Goal: Information Seeking & Learning: Learn about a topic

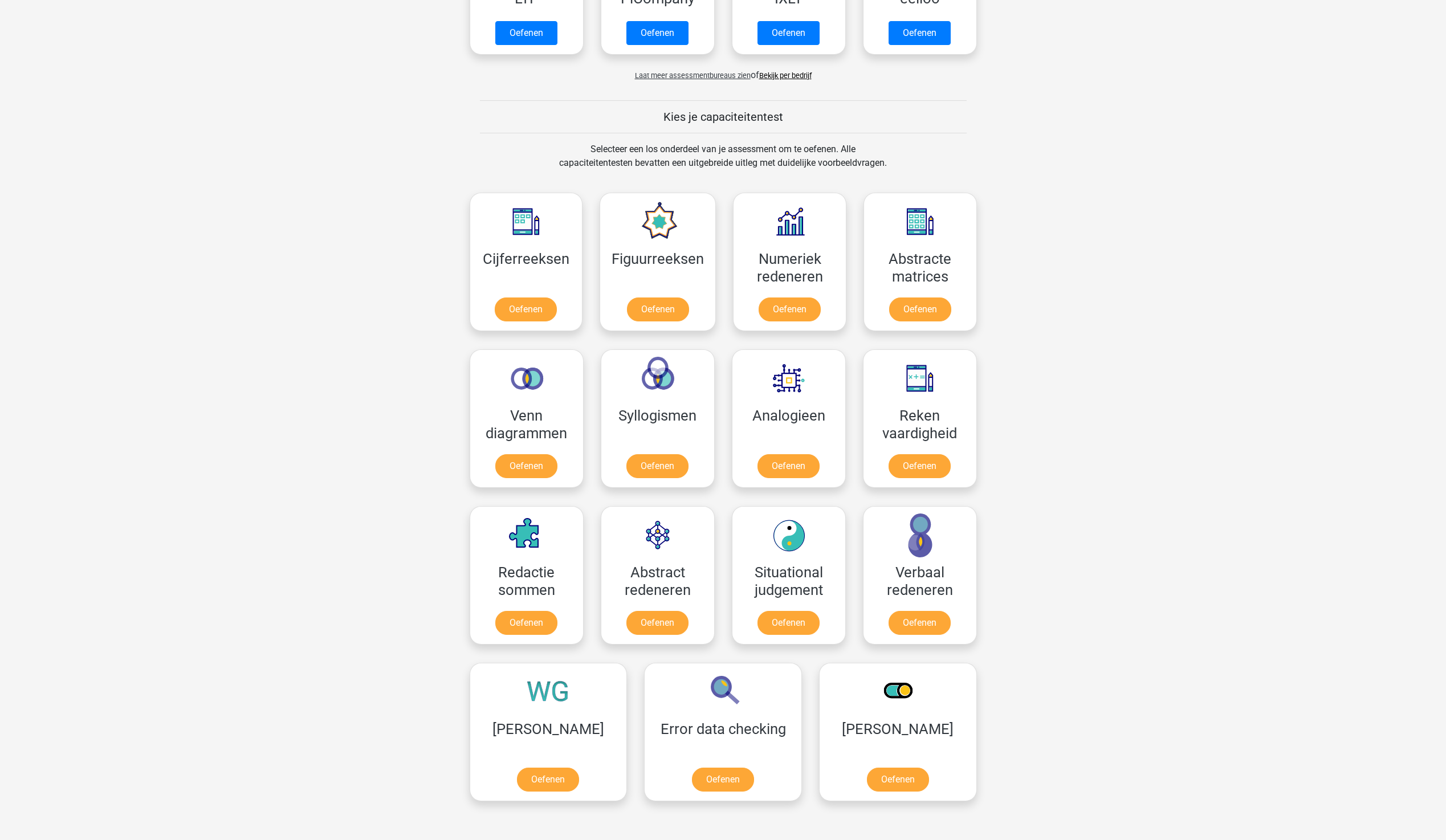
scroll to position [285, 0]
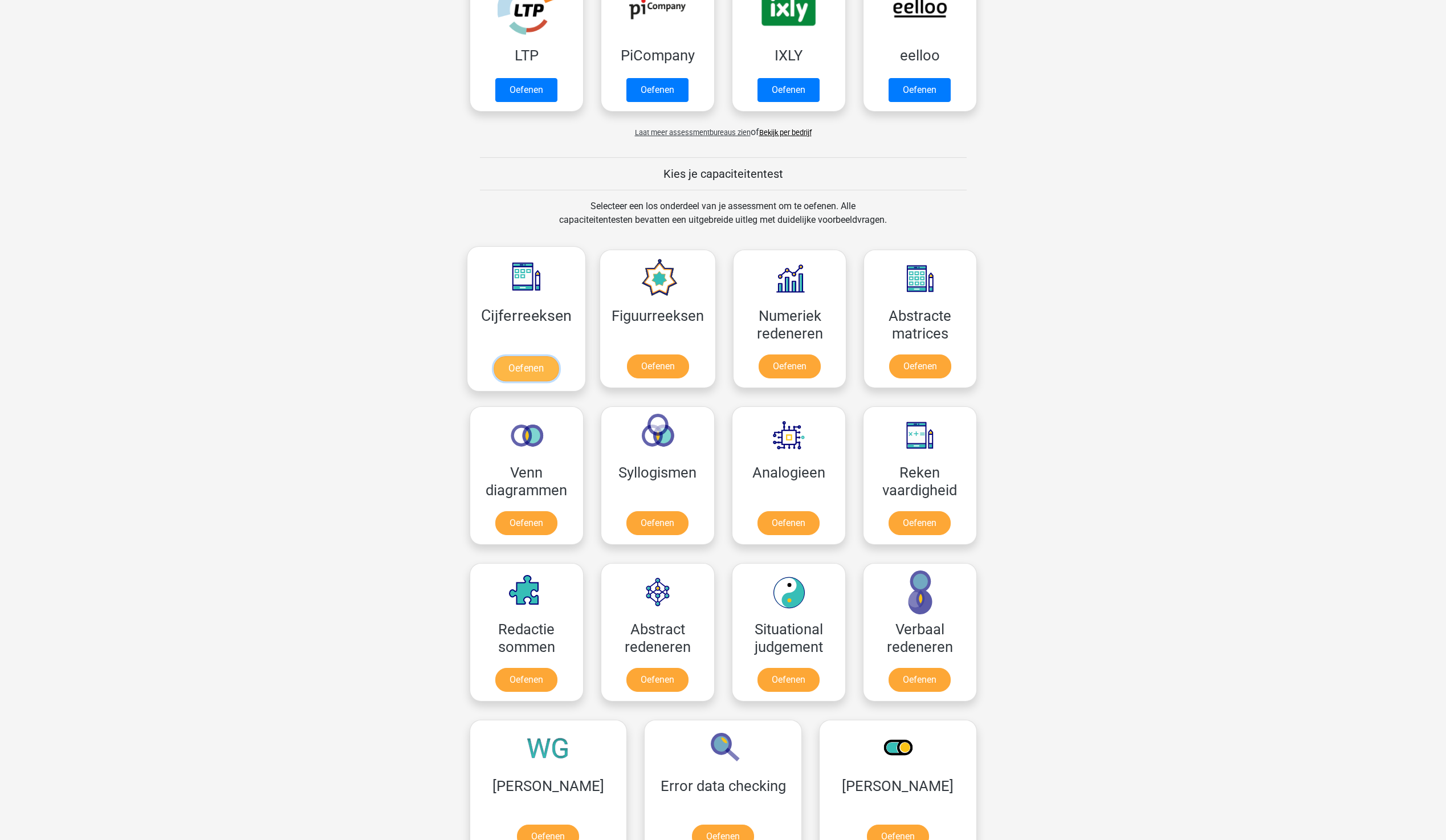
click at [518, 358] on link "Oefenen" at bounding box center [526, 369] width 65 height 25
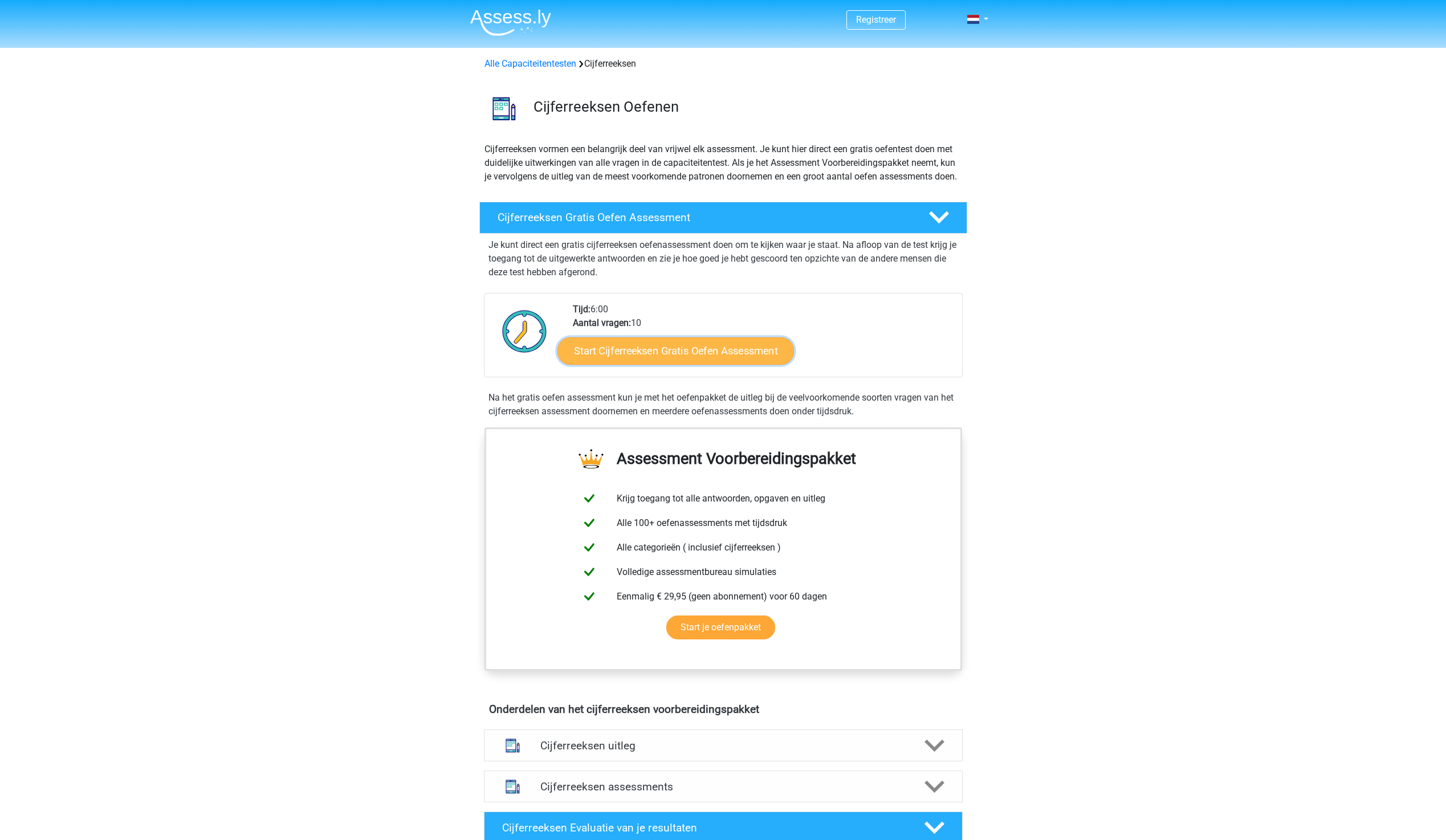
click at [602, 364] on link "Start Cijferreeksen Gratis Oefen Assessment" at bounding box center [676, 351] width 236 height 27
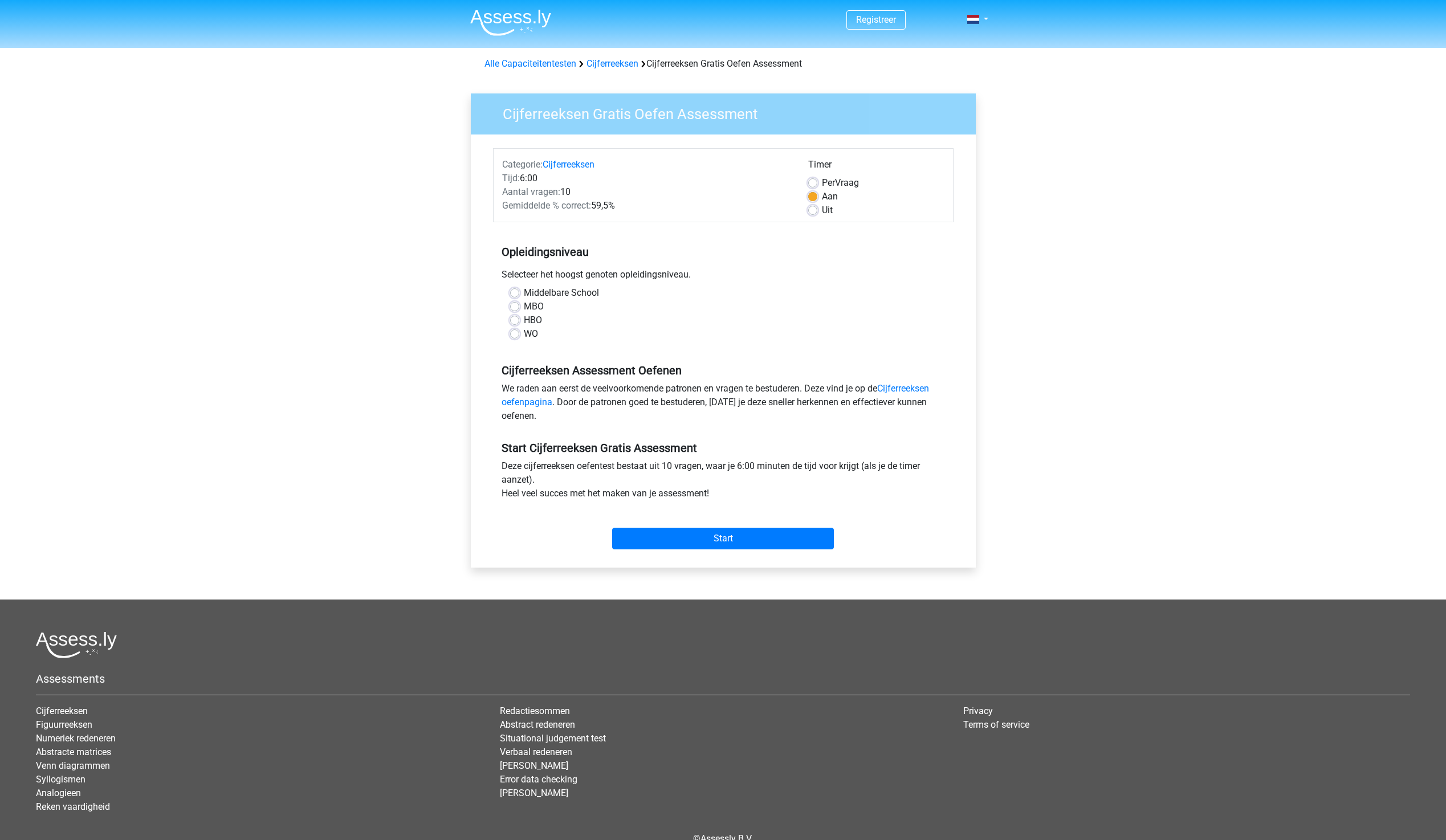
click at [524, 306] on label "MBO" at bounding box center [534, 306] width 20 height 14
click at [514, 306] on input "MBO" at bounding box center [514, 305] width 9 height 11
radio input "true"
click at [709, 540] on input "Start" at bounding box center [723, 539] width 222 height 22
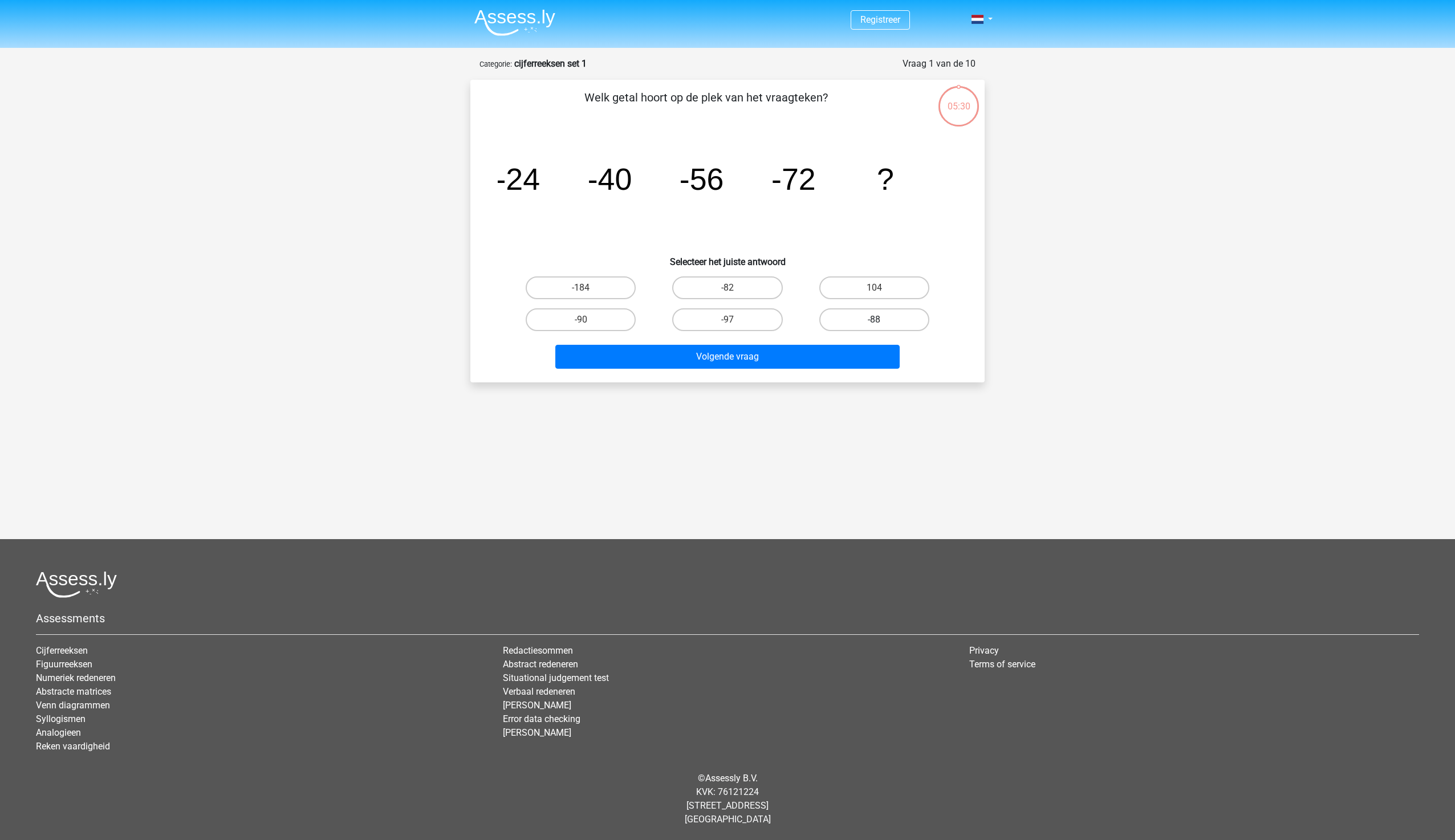
click at [894, 321] on label "-88" at bounding box center [874, 320] width 110 height 23
click at [882, 321] on input "-88" at bounding box center [877, 323] width 8 height 8
radio input "true"
click at [808, 355] on button "Volgende vraag" at bounding box center [727, 356] width 345 height 24
click at [856, 280] on label "-30" at bounding box center [874, 288] width 110 height 23
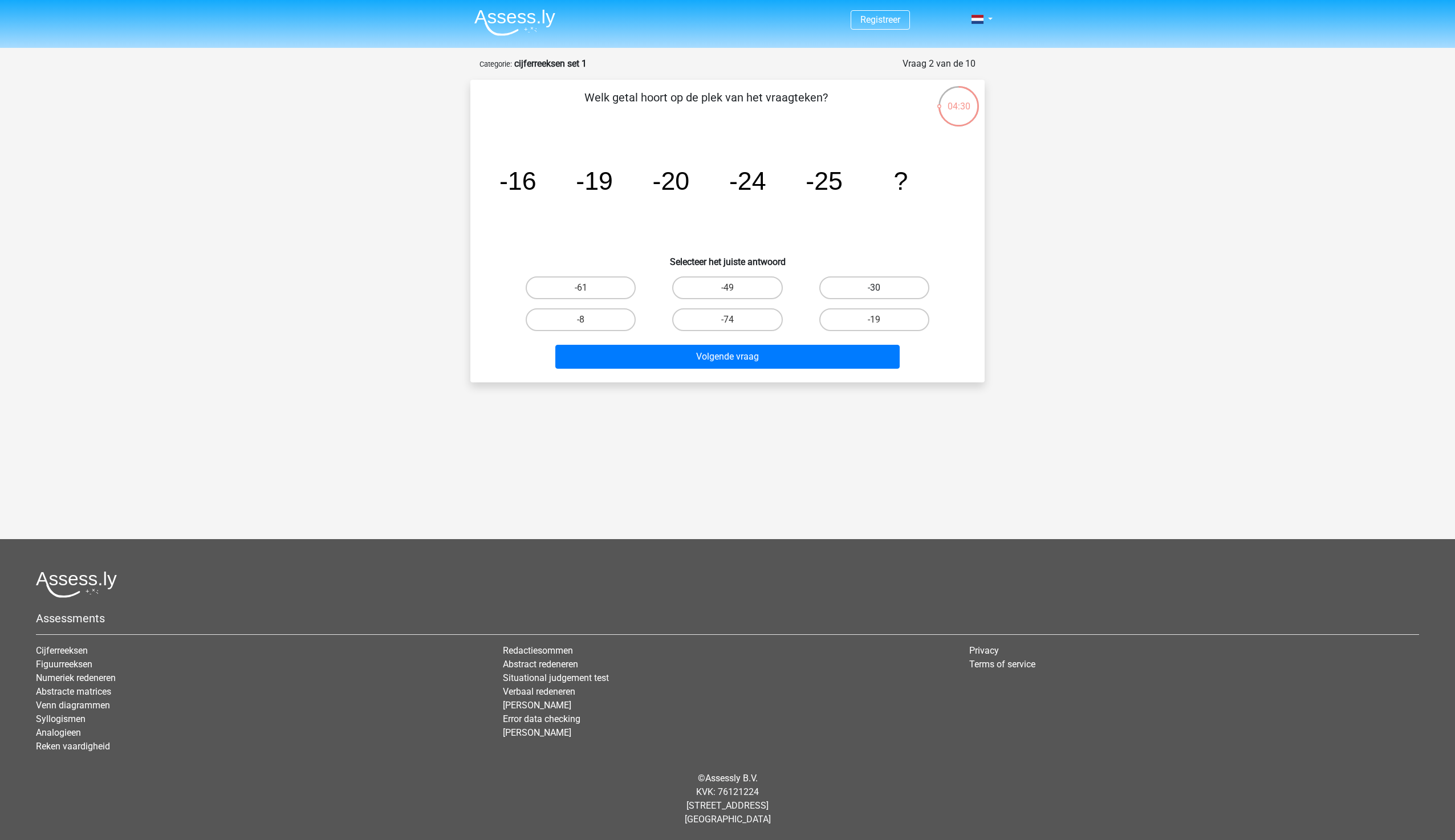
click at [874, 288] on input "-30" at bounding box center [877, 291] width 8 height 8
radio input "true"
click at [801, 354] on button "Volgende vraag" at bounding box center [727, 356] width 345 height 24
click at [864, 286] on label "-82" at bounding box center [874, 288] width 110 height 23
click at [874, 288] on input "-82" at bounding box center [877, 291] width 8 height 8
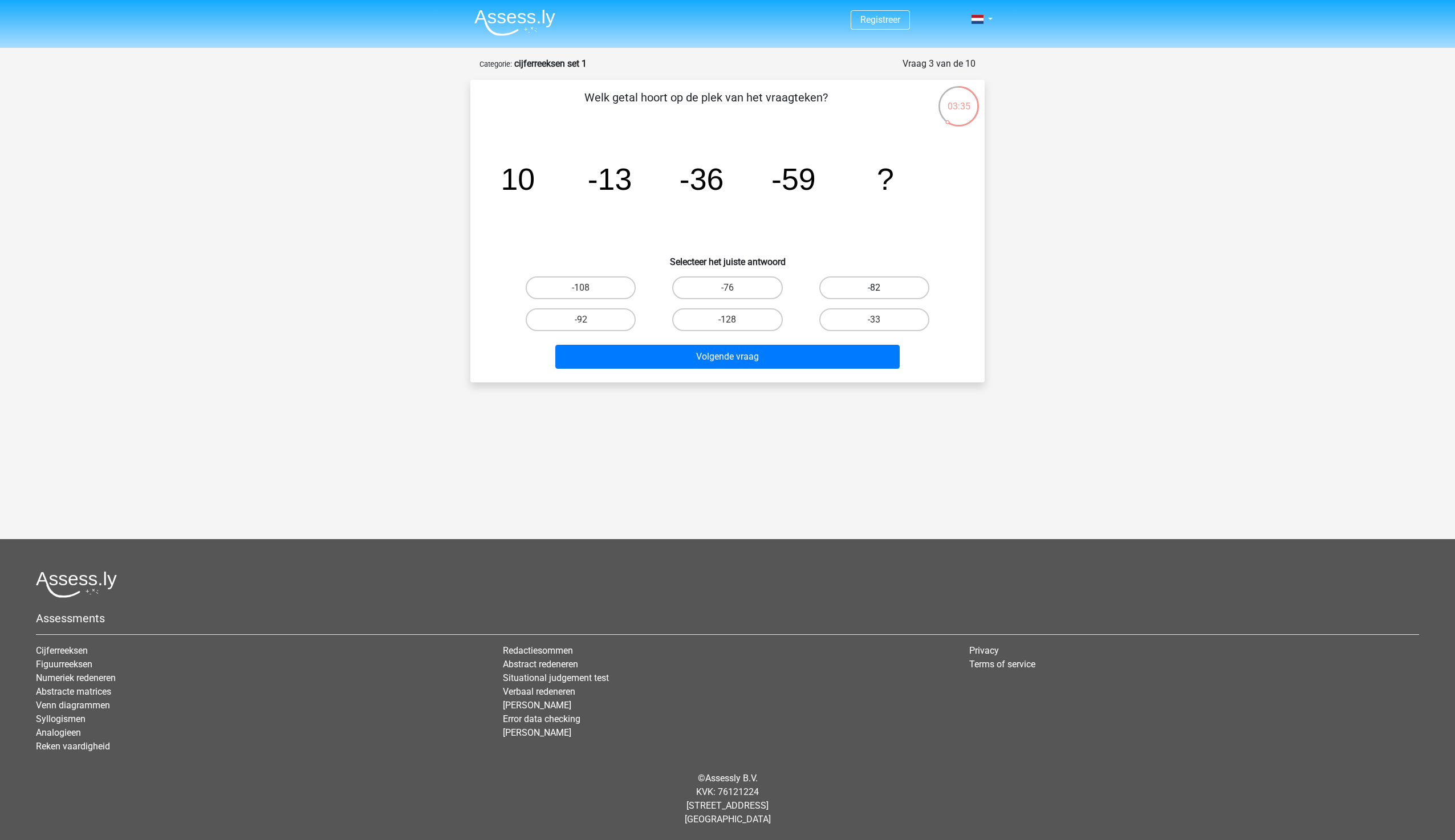
radio input "true"
click at [779, 359] on button "Volgende vraag" at bounding box center [727, 356] width 345 height 24
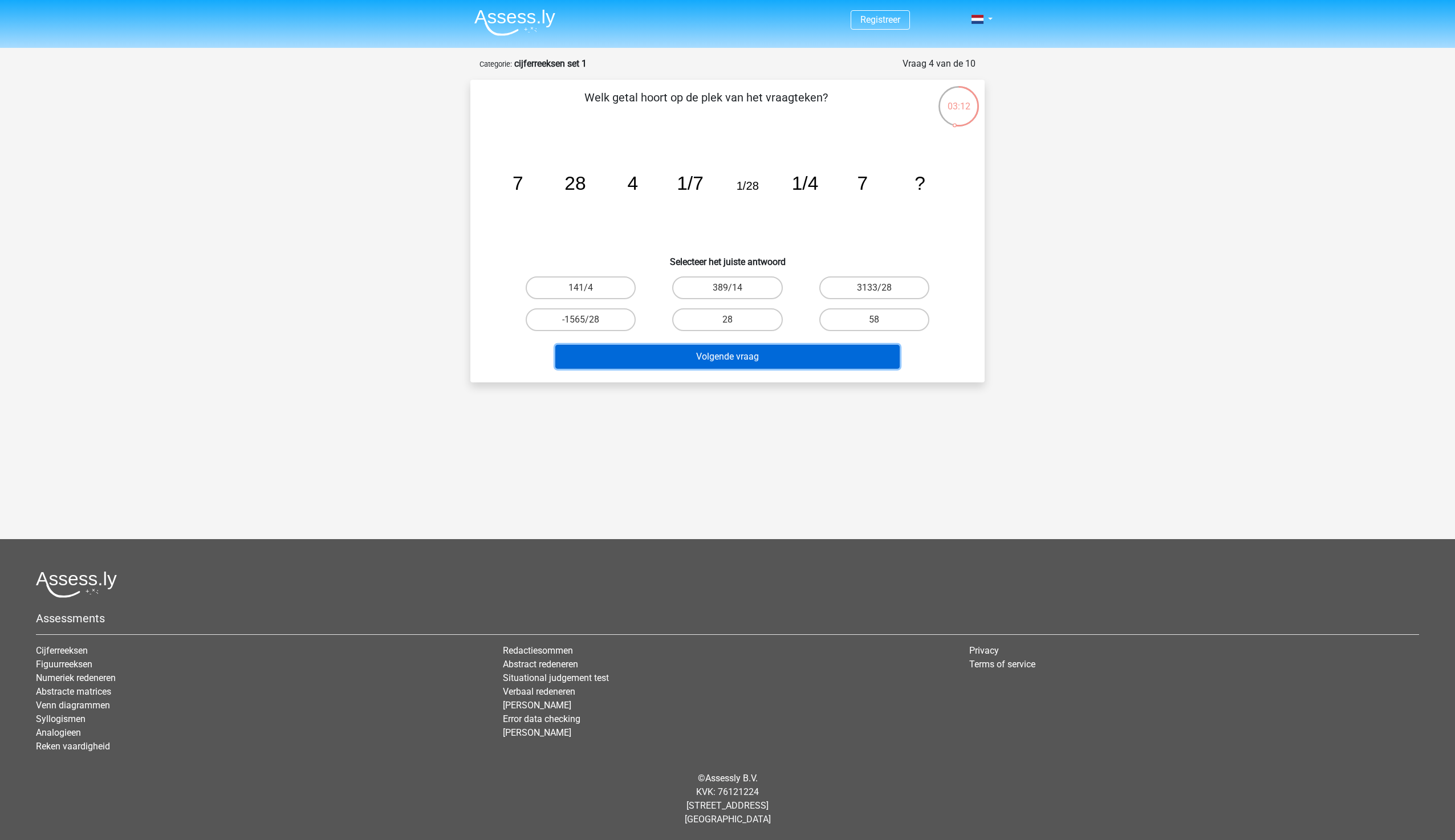
click at [795, 359] on button "Volgende vraag" at bounding box center [727, 356] width 345 height 24
click at [760, 320] on label "28" at bounding box center [727, 320] width 110 height 23
click at [735, 320] on input "28" at bounding box center [731, 323] width 8 height 8
radio input "true"
click at [763, 351] on button "Volgende vraag" at bounding box center [727, 356] width 345 height 24
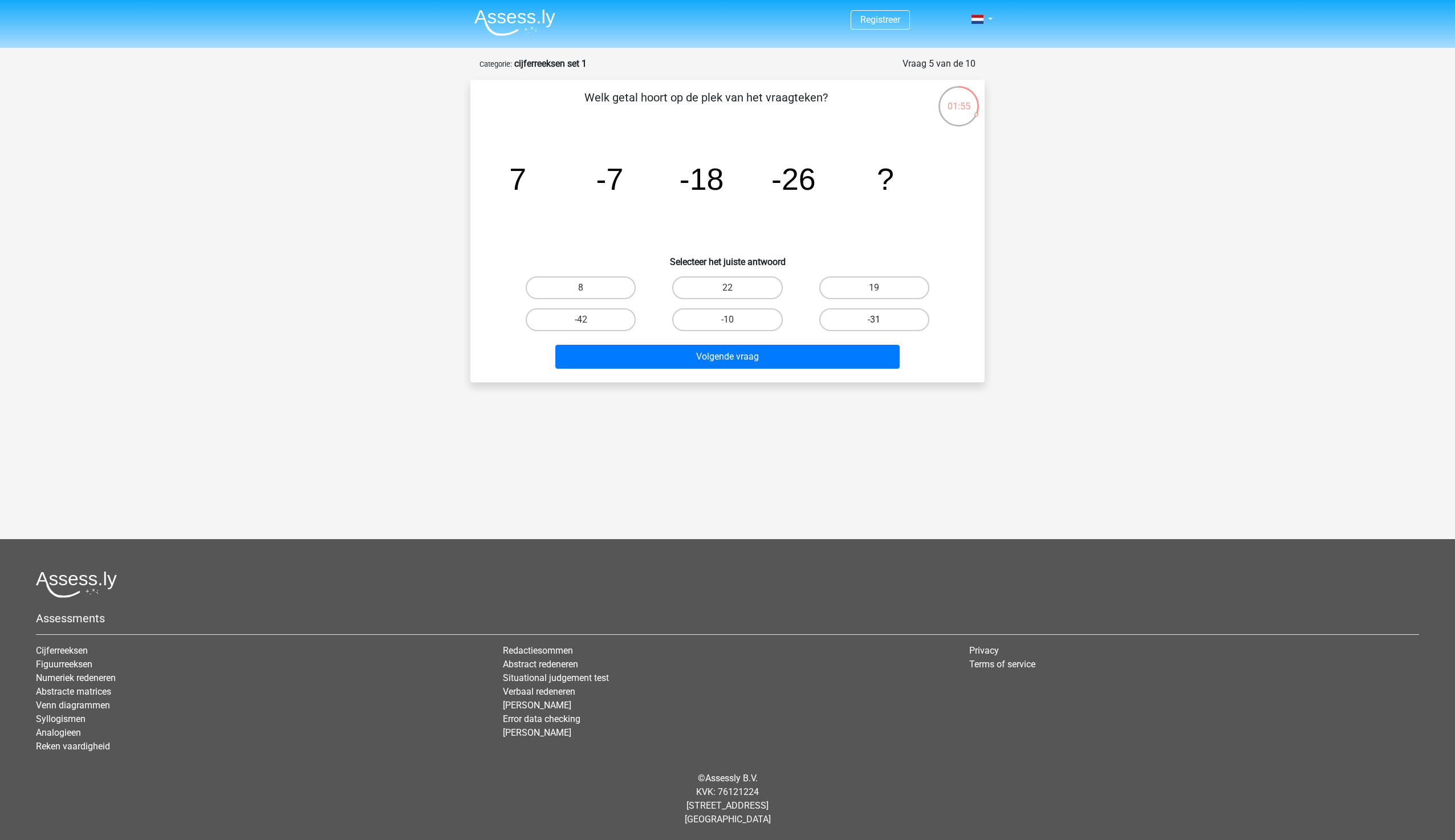
click at [904, 320] on label "-31" at bounding box center [874, 320] width 110 height 23
click at [882, 320] on input "-31" at bounding box center [877, 323] width 8 height 8
radio input "true"
click at [850, 352] on button "Volgende vraag" at bounding box center [727, 356] width 345 height 24
click at [848, 323] on label "-512/627" at bounding box center [874, 320] width 110 height 23
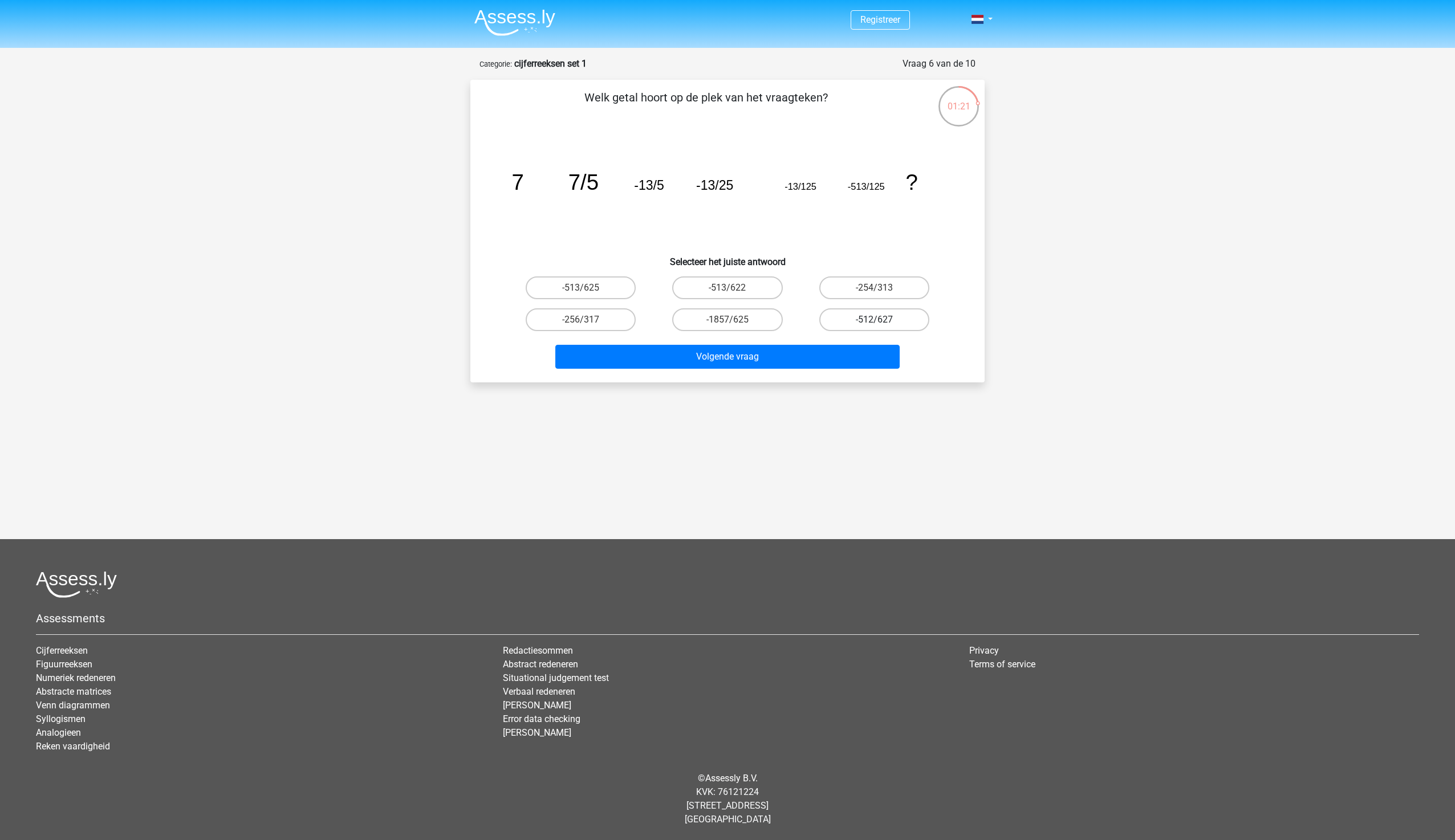
click at [874, 323] on input "-512/627" at bounding box center [877, 323] width 8 height 8
radio input "true"
click at [824, 356] on button "Volgende vraag" at bounding box center [727, 356] width 345 height 24
click at [730, 320] on input "-11/4" at bounding box center [731, 323] width 8 height 8
radio input "true"
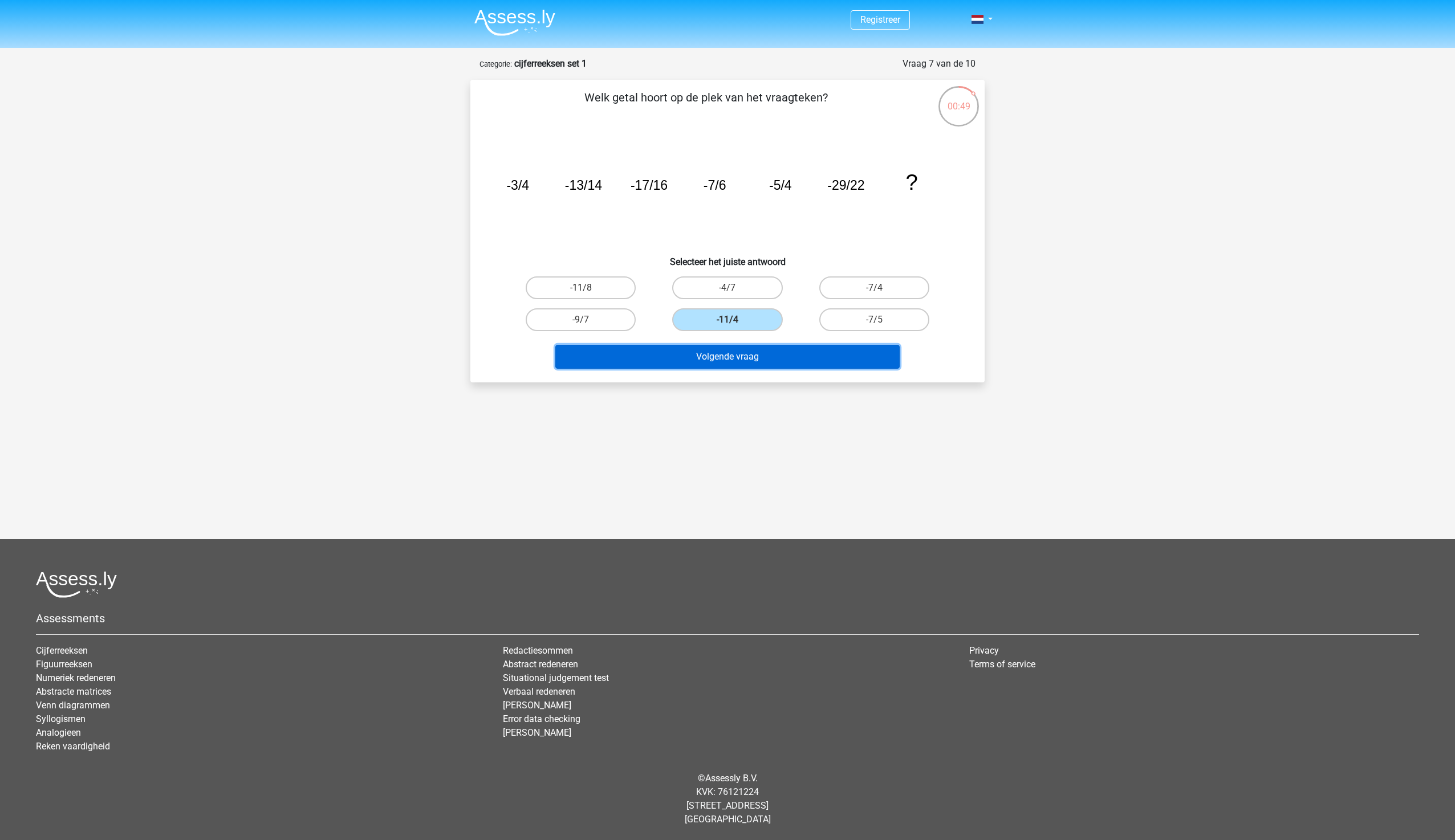
click at [742, 360] on button "Volgende vraag" at bounding box center [727, 356] width 345 height 24
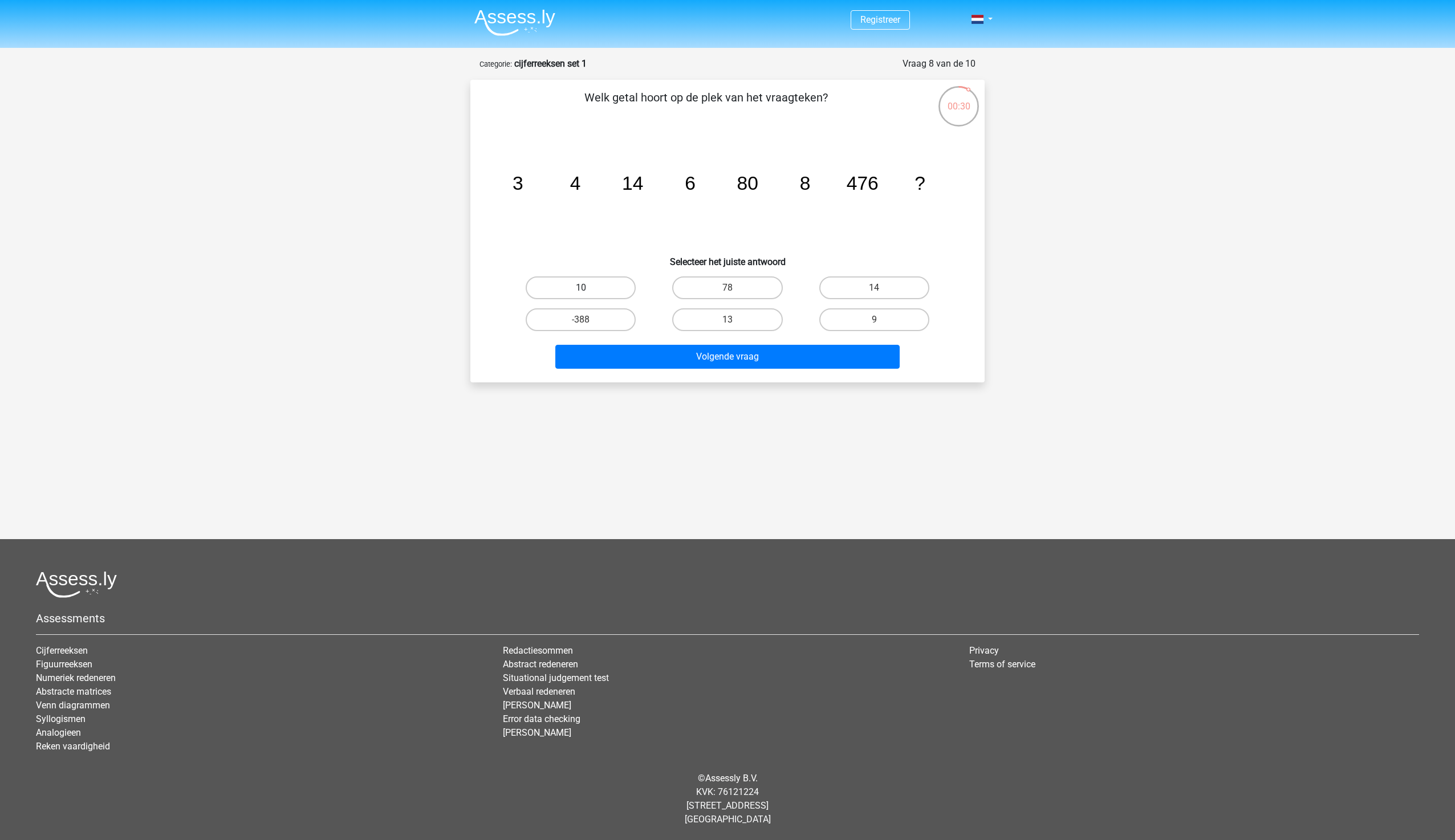
click at [613, 284] on label "10" at bounding box center [581, 288] width 110 height 23
click at [588, 288] on input "10" at bounding box center [585, 291] width 8 height 8
radio input "true"
click at [700, 358] on button "Volgende vraag" at bounding box center [727, 356] width 345 height 24
